Goal: Check status: Check status

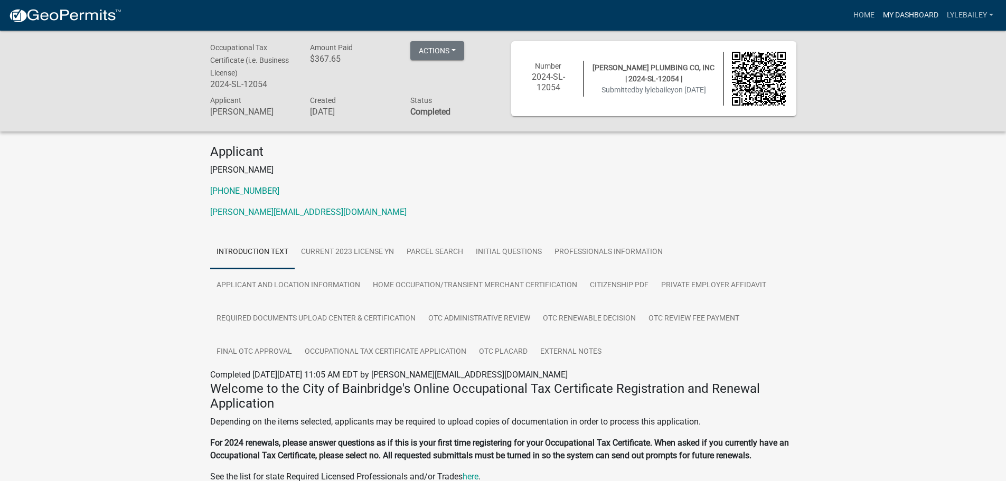
click at [895, 19] on link "My Dashboard" at bounding box center [911, 15] width 64 height 20
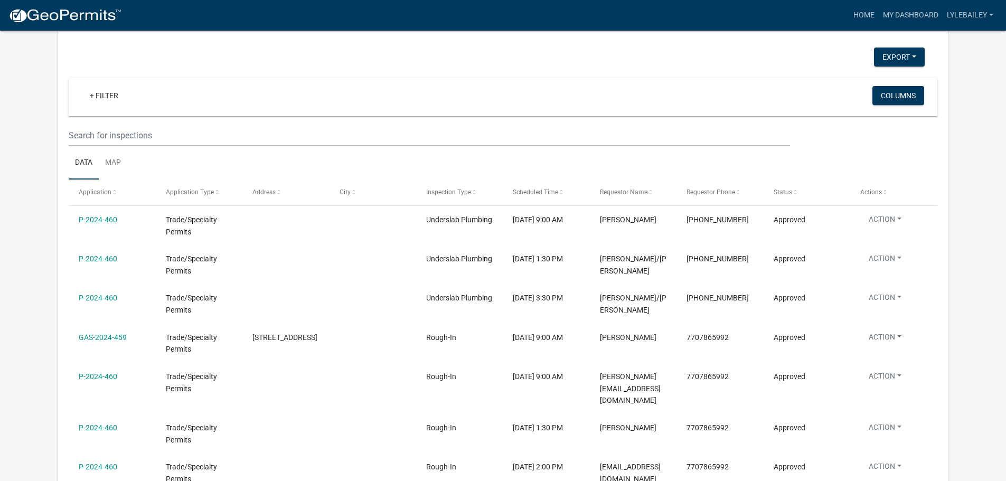
scroll to position [528, 0]
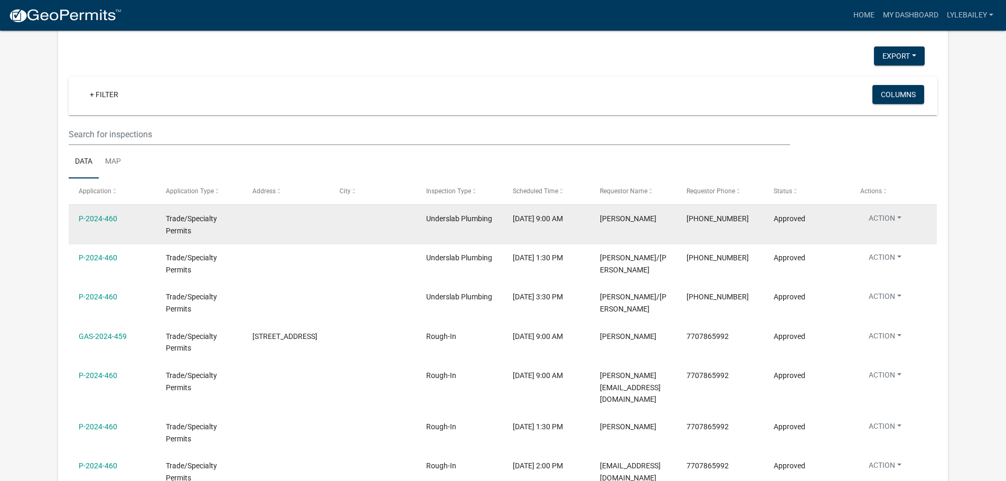
click at [891, 214] on button "Action" at bounding box center [886, 220] width 50 height 15
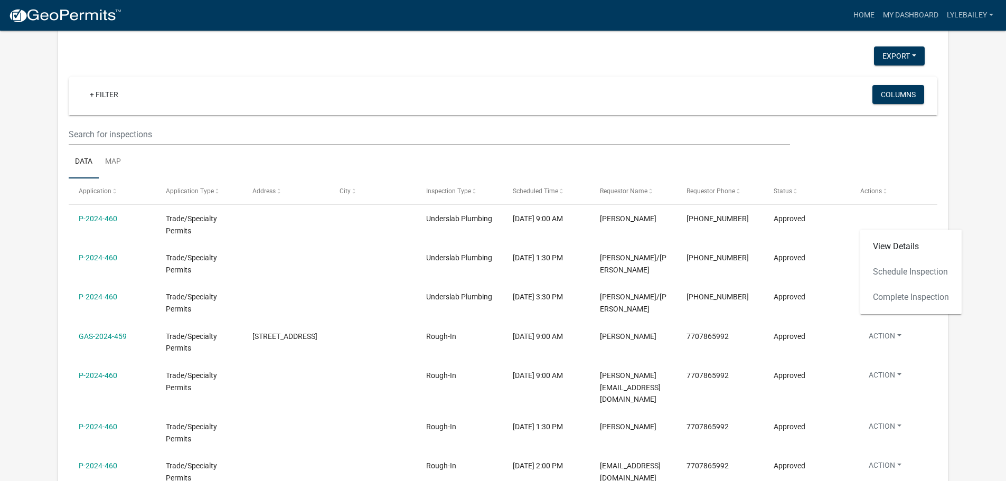
click at [960, 118] on app-user-applications "more_horiz Home My Dashboard lylebailey Account Contractor Profile Logout My Da…" at bounding box center [503, 22] width 1006 height 1041
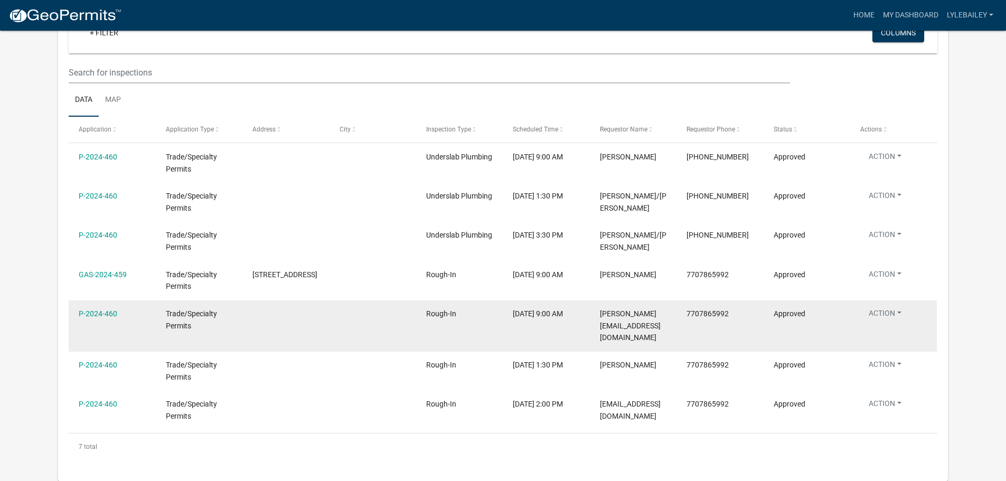
scroll to position [475, 0]
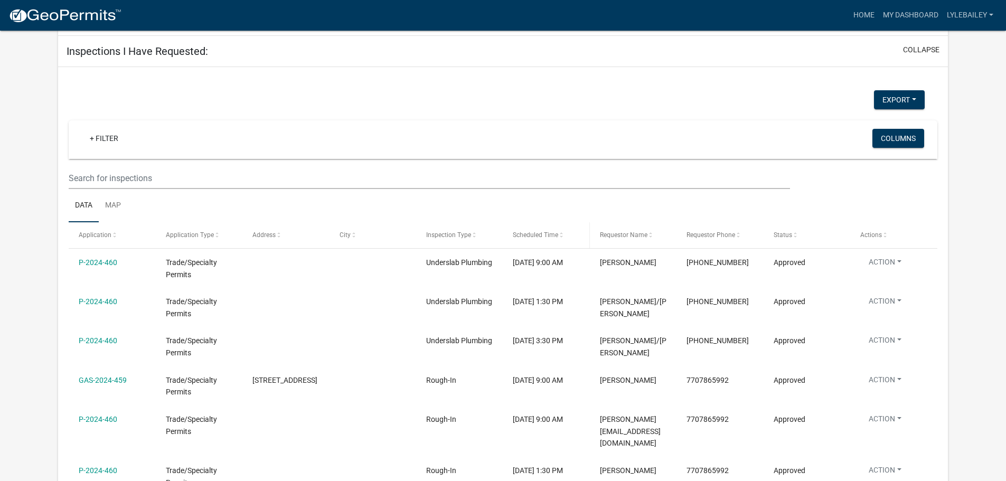
click at [547, 237] on span "Scheduled Time" at bounding box center [535, 234] width 45 height 7
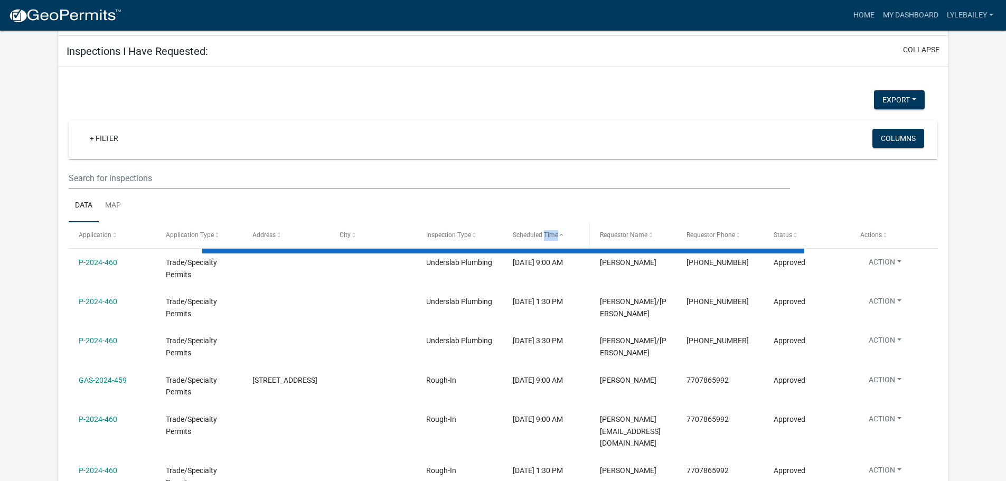
click at [547, 237] on span "Scheduled Time" at bounding box center [535, 234] width 45 height 7
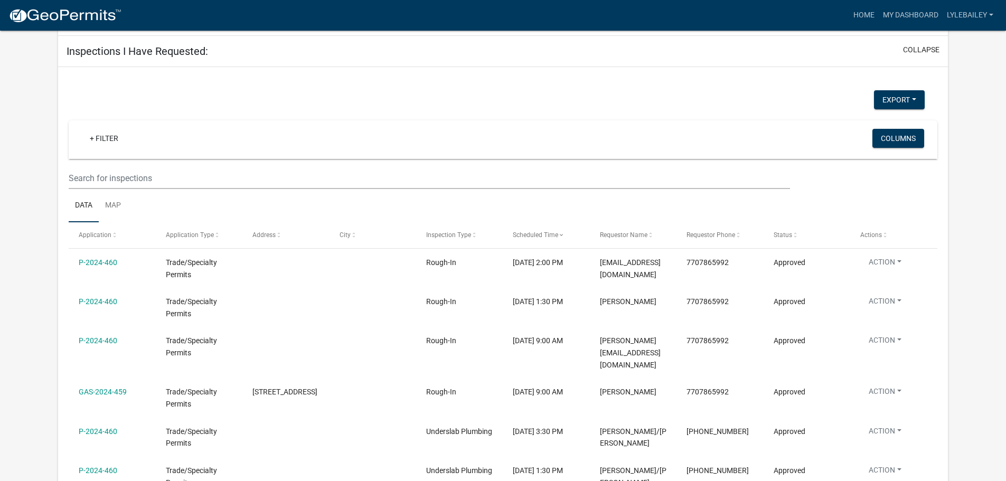
click at [562, 198] on ul "Data Map" at bounding box center [503, 205] width 869 height 33
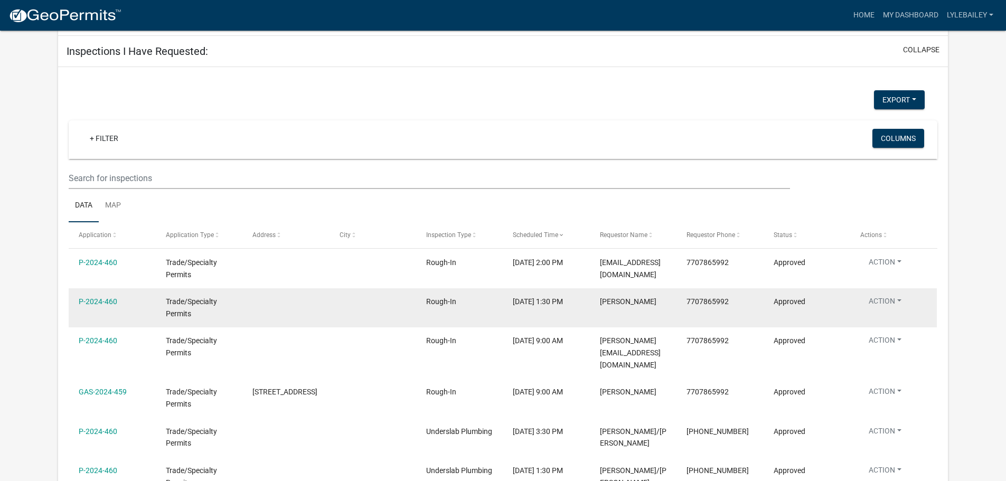
click at [637, 299] on span "[PERSON_NAME]" at bounding box center [628, 301] width 57 height 8
drag, startPoint x: 637, startPoint y: 299, endPoint x: 602, endPoint y: 301, distance: 34.9
click at [602, 301] on span "[PERSON_NAME]" at bounding box center [628, 301] width 57 height 8
click at [715, 306] on span "7707865992" at bounding box center [708, 301] width 42 height 8
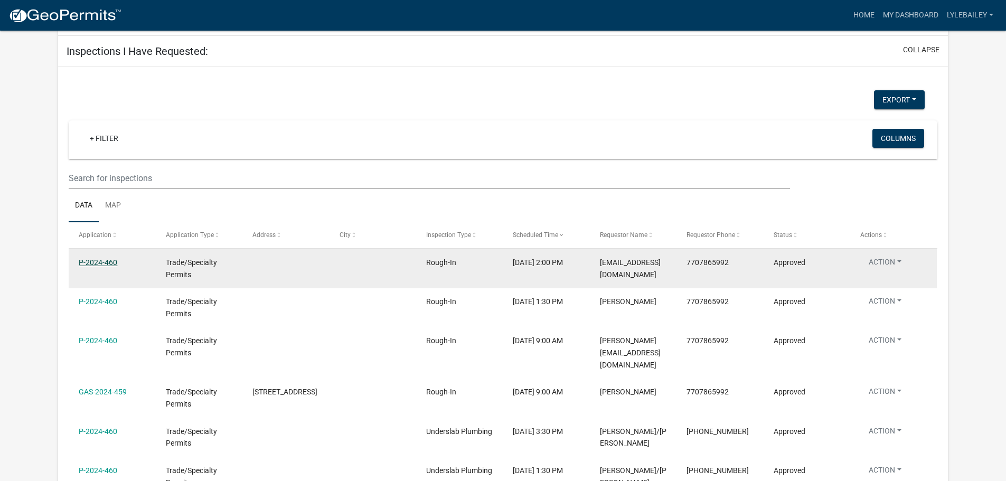
click at [111, 262] on link "P-2024-460" at bounding box center [98, 262] width 39 height 8
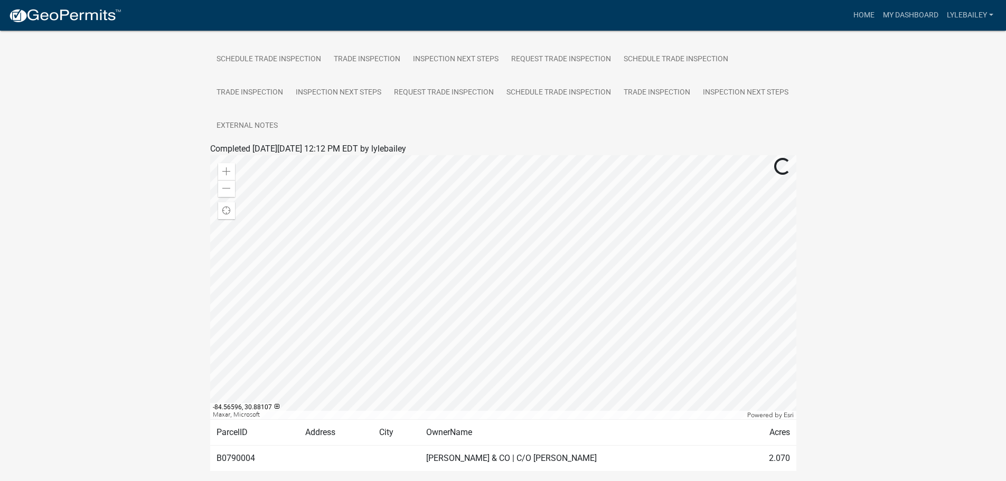
scroll to position [260, 0]
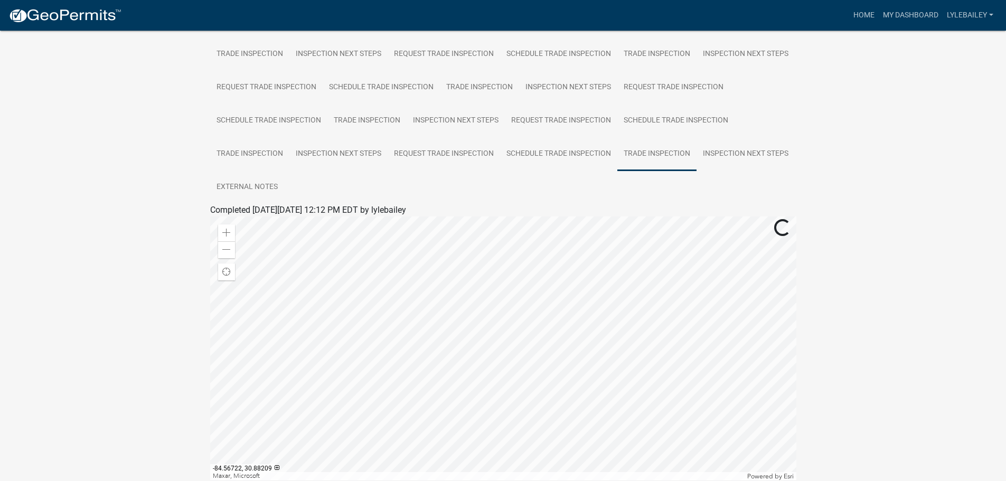
click at [618, 171] on link "Trade Inspection" at bounding box center [657, 154] width 79 height 34
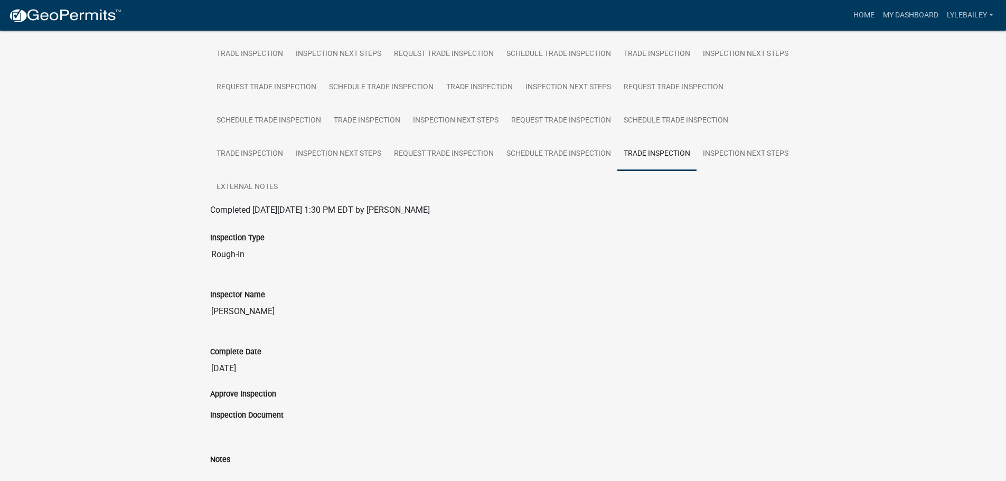
scroll to position [313, 0]
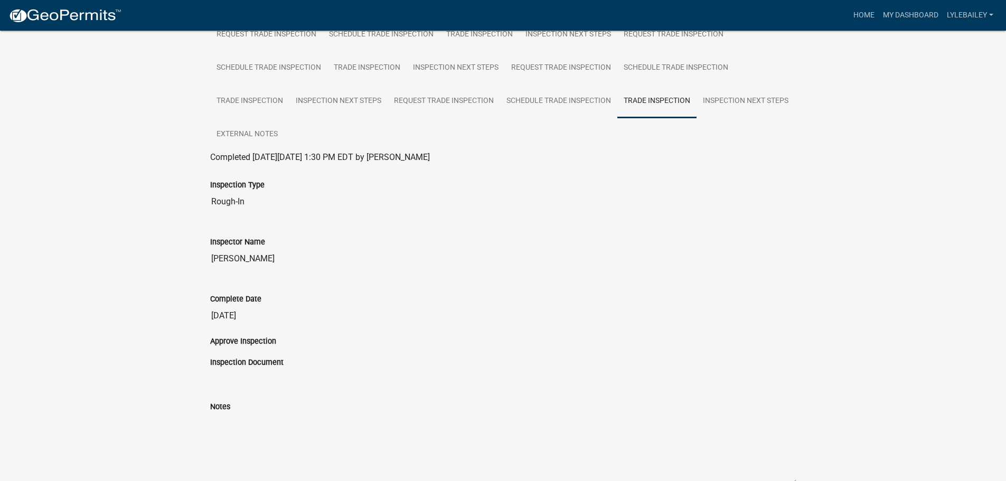
drag, startPoint x: 210, startPoint y: 265, endPoint x: 264, endPoint y: 266, distance: 53.9
click at [264, 266] on input "[PERSON_NAME]" at bounding box center [503, 258] width 586 height 21
click at [279, 259] on input "[PERSON_NAME]" at bounding box center [503, 258] width 586 height 21
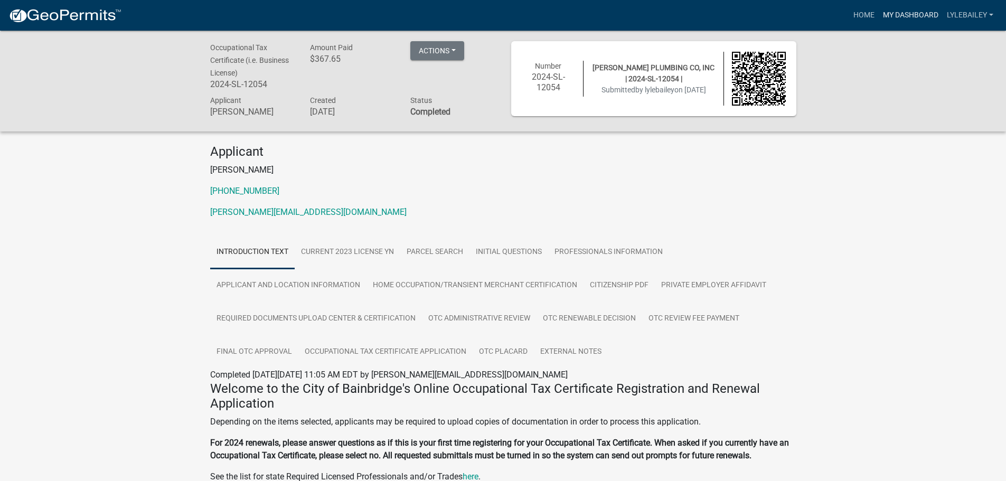
click at [890, 12] on link "My Dashboard" at bounding box center [911, 15] width 64 height 20
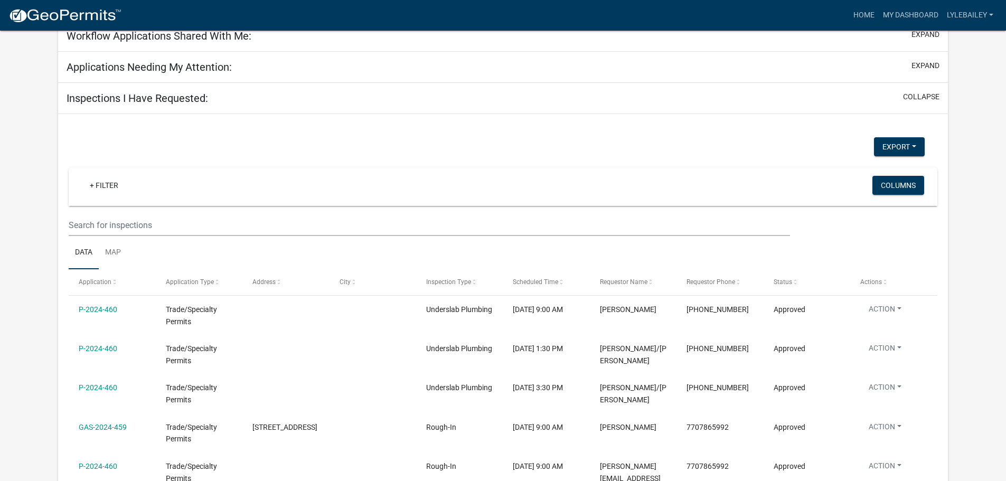
scroll to position [475, 0]
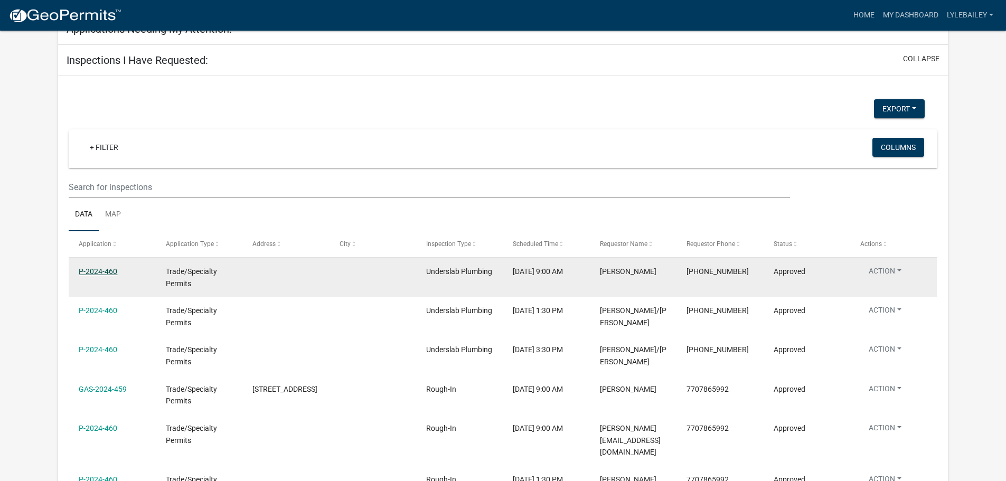
click at [103, 273] on link "P-2024-460" at bounding box center [98, 271] width 39 height 8
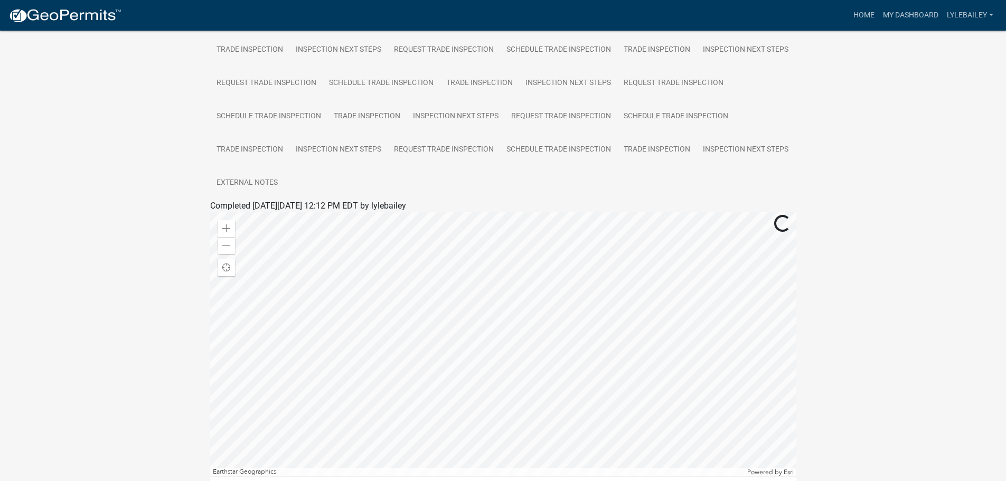
scroll to position [366, 0]
